Goal: Task Accomplishment & Management: Manage account settings

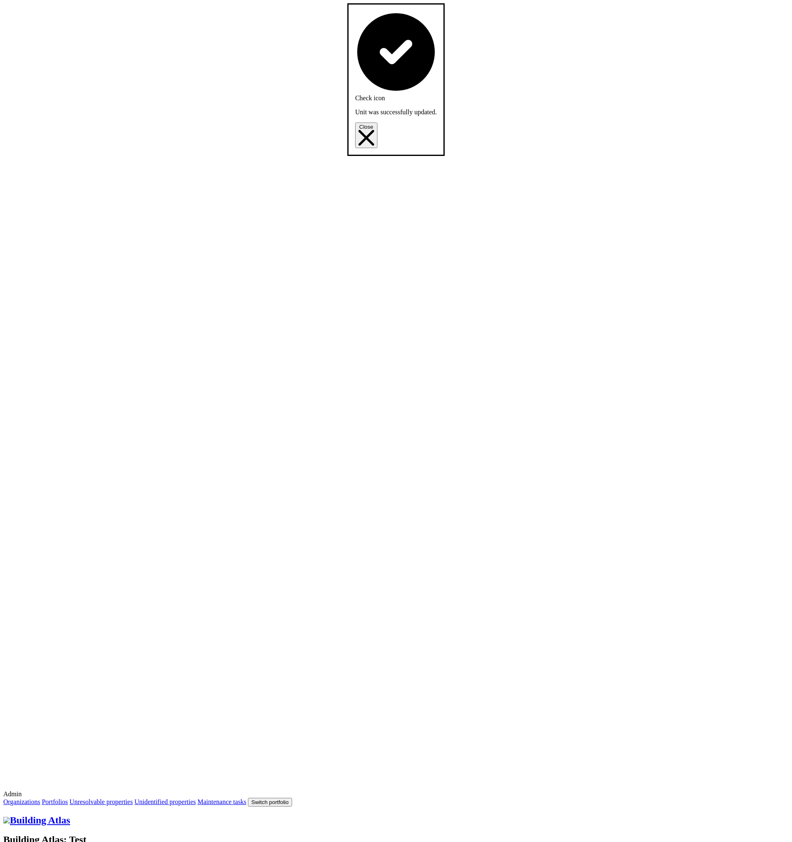
click at [374, 130] on icon "Close" at bounding box center [366, 138] width 16 height 16
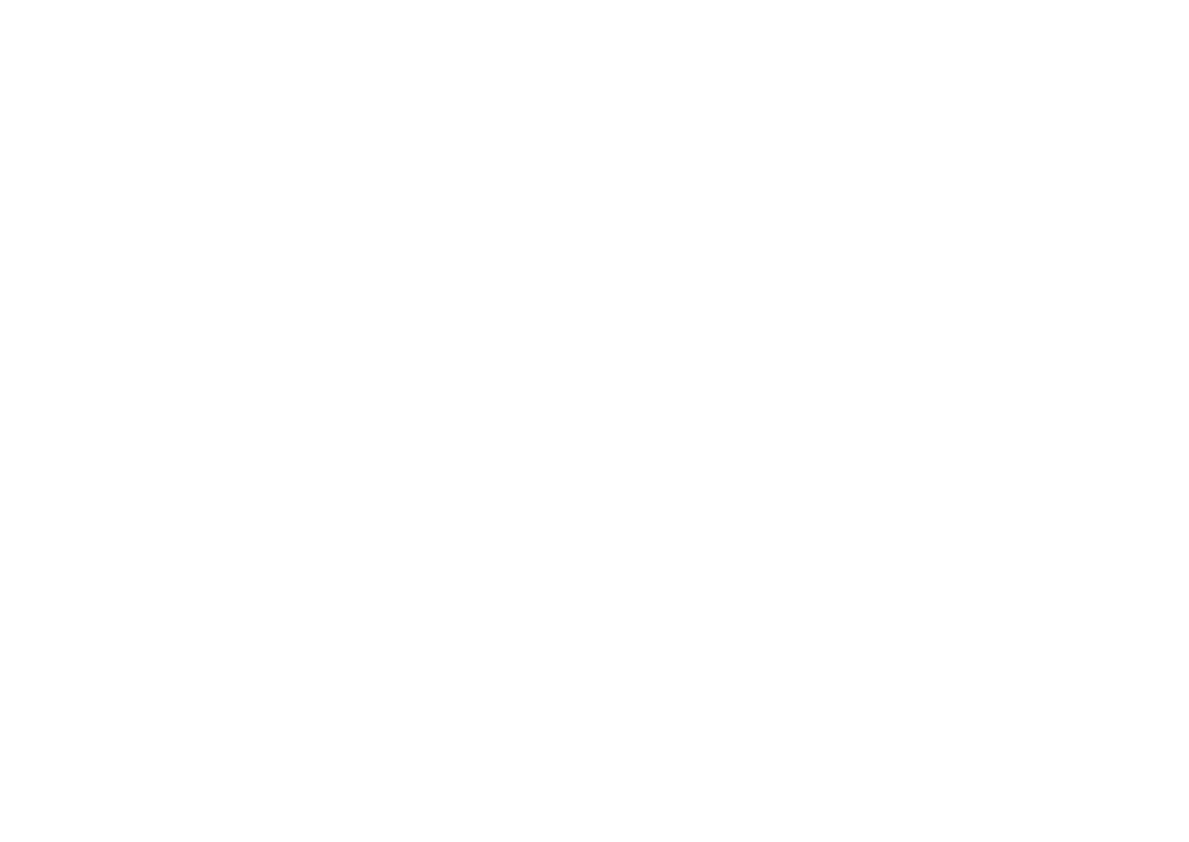
drag, startPoint x: 331, startPoint y: 90, endPoint x: 224, endPoint y: 93, distance: 107.7
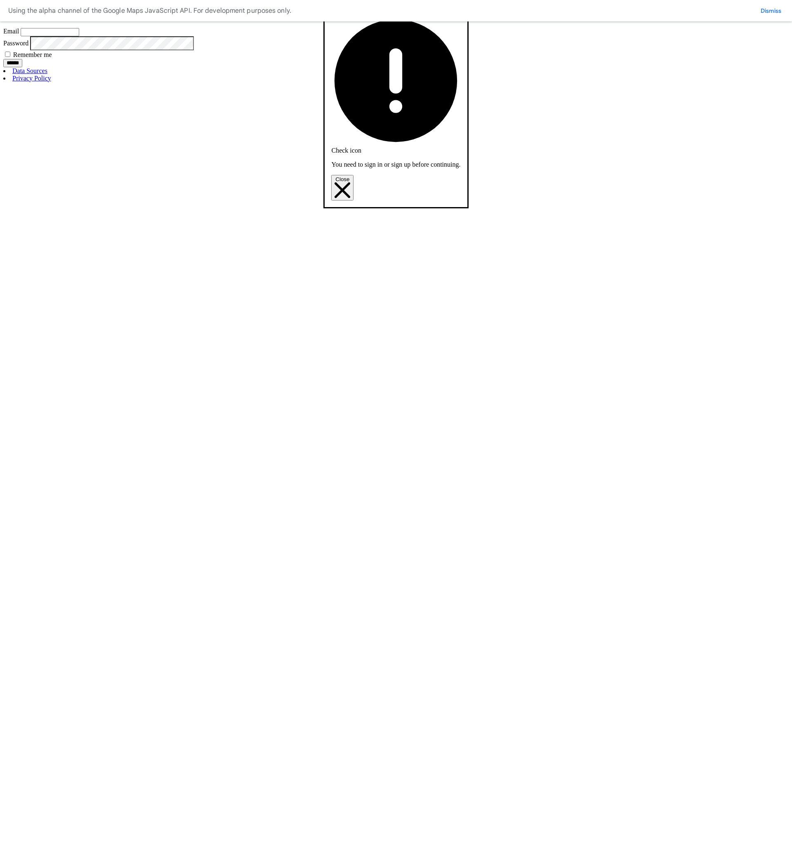
type input "**********"
click at [22, 67] on input "******" at bounding box center [12, 63] width 19 height 8
